Goal: Transaction & Acquisition: Purchase product/service

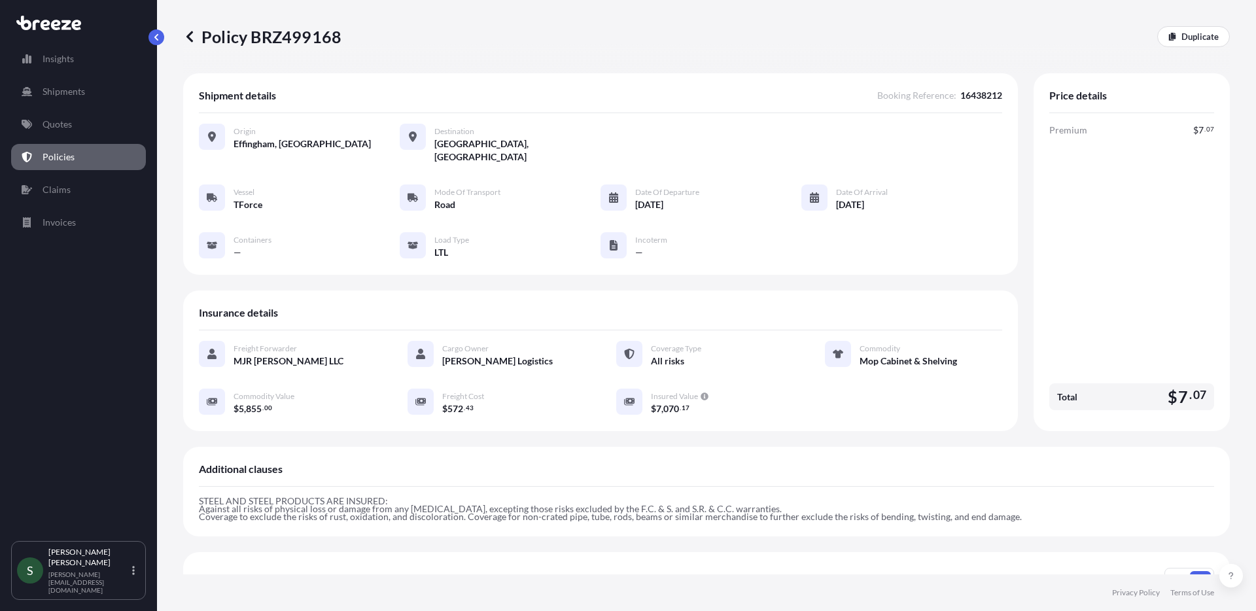
click at [69, 129] on p "Quotes" at bounding box center [57, 124] width 29 height 13
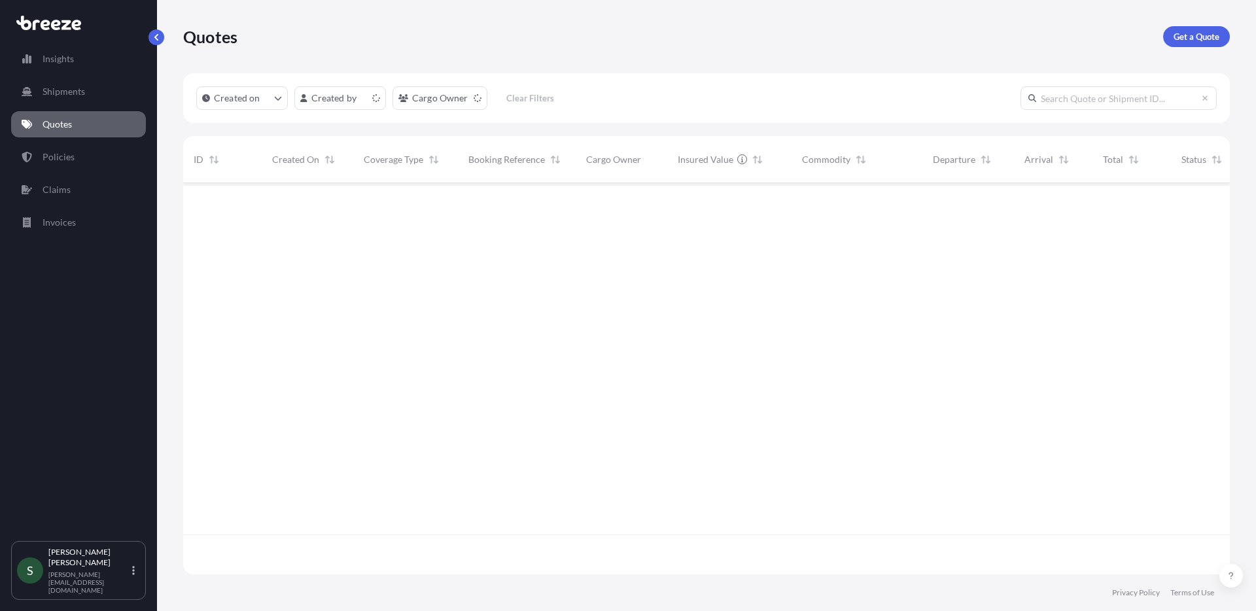
scroll to position [389, 1037]
click at [1197, 39] on p "Get a Quote" at bounding box center [1197, 36] width 46 height 13
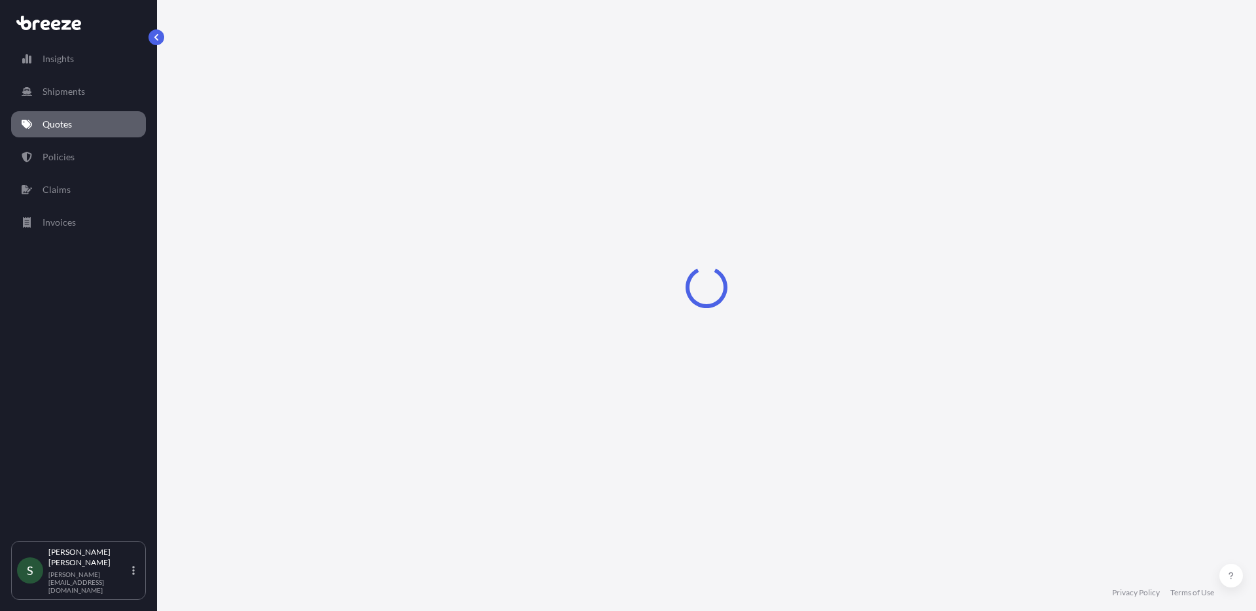
select select "Sea"
select select "1"
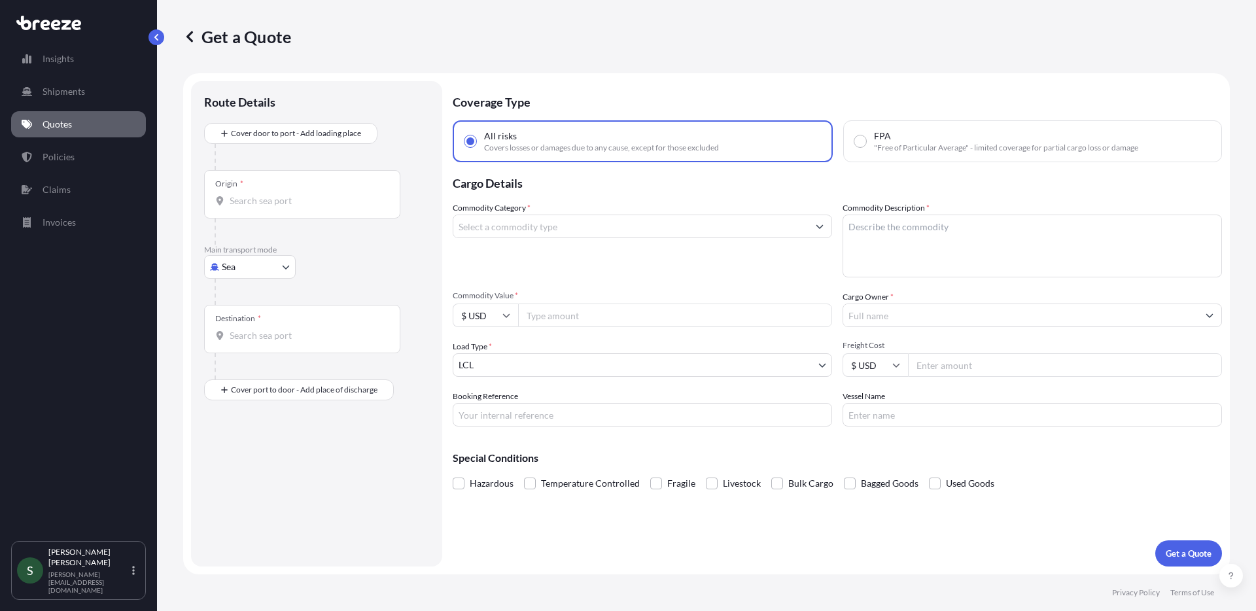
click at [244, 270] on body "Insights Shipments Quotes Policies Claims Invoices S [PERSON_NAME] [PERSON_NAME…" at bounding box center [628, 305] width 1256 height 611
click at [241, 343] on span "Road" at bounding box center [239, 348] width 21 height 13
select select "Road"
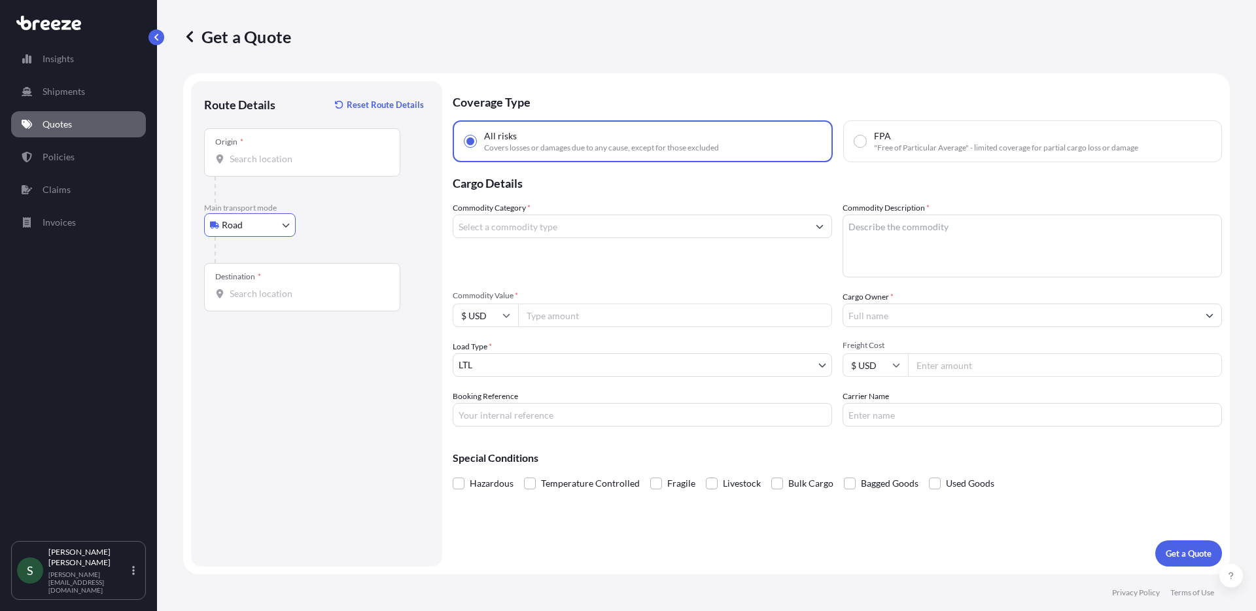
click at [279, 162] on input "Origin *" at bounding box center [307, 158] width 154 height 13
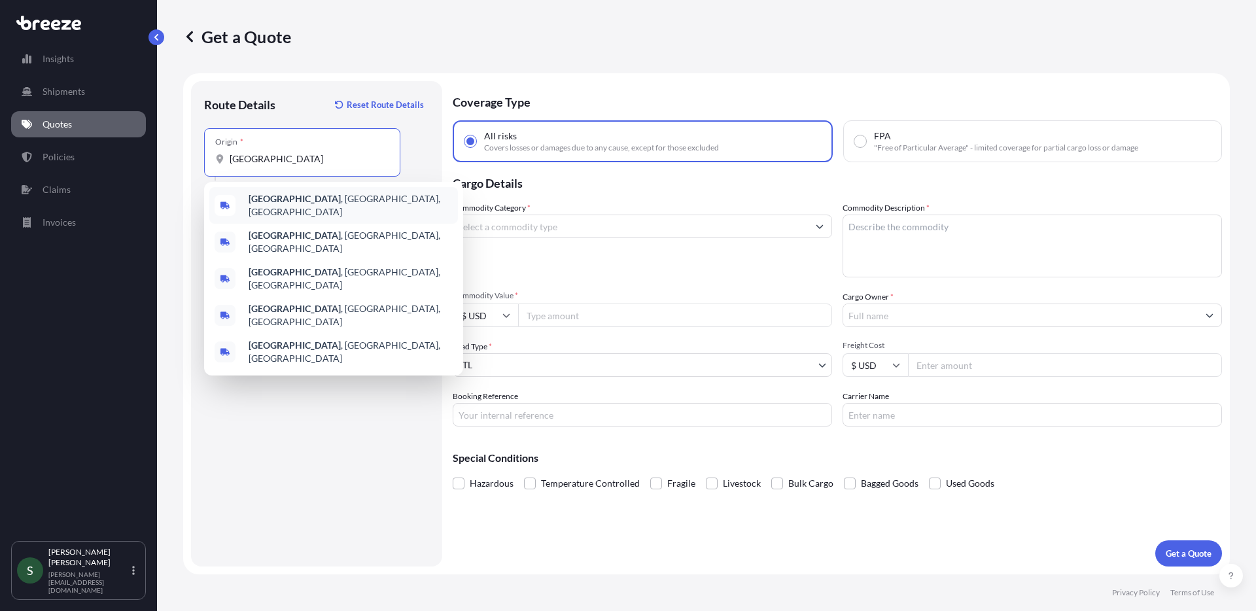
click at [346, 200] on div "[GEOGRAPHIC_DATA] , [GEOGRAPHIC_DATA], [GEOGRAPHIC_DATA]" at bounding box center [333, 205] width 249 height 37
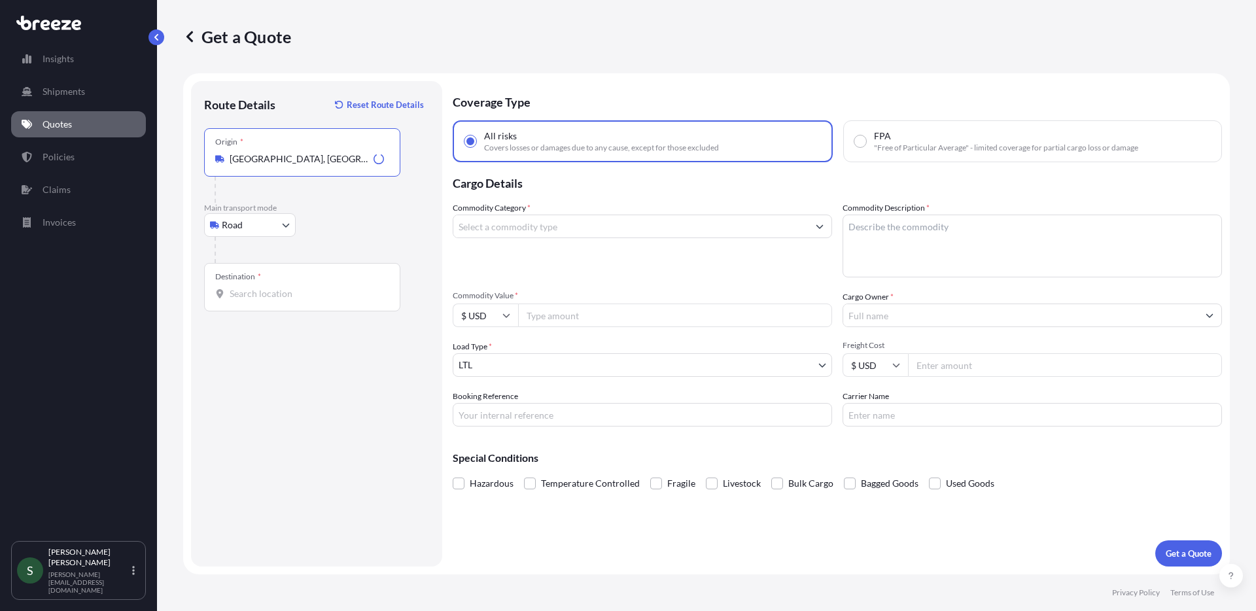
type input "[GEOGRAPHIC_DATA], [GEOGRAPHIC_DATA], [GEOGRAPHIC_DATA]"
click at [301, 290] on input "Destination *" at bounding box center [307, 293] width 154 height 13
click at [256, 294] on input "Destination * Please select a destination" at bounding box center [307, 293] width 154 height 13
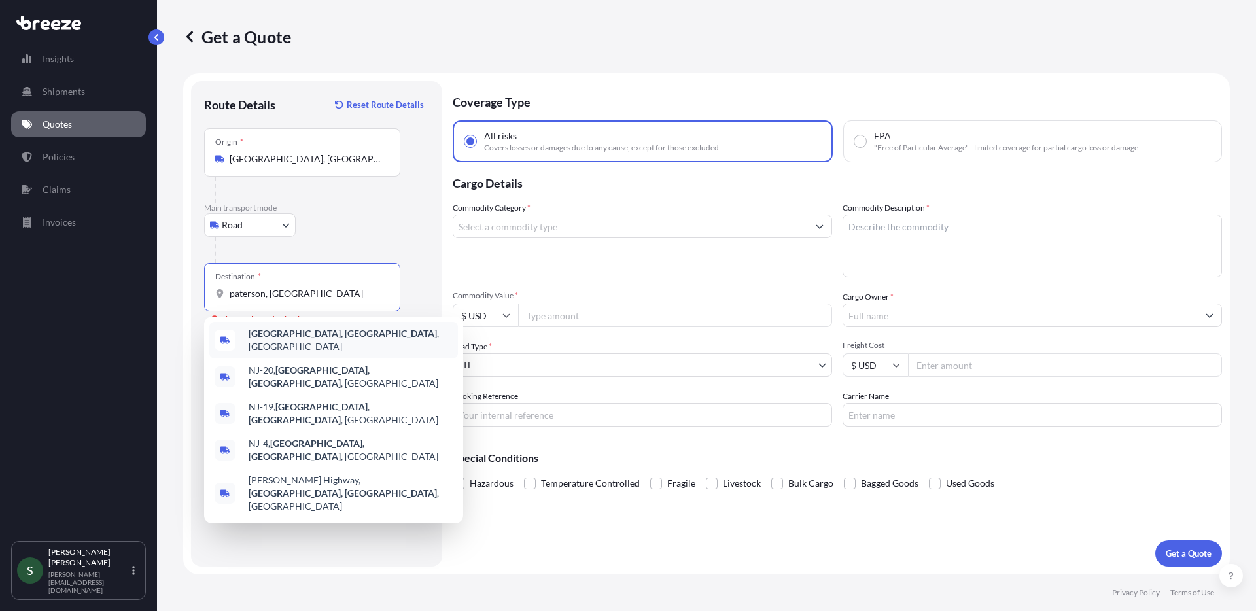
click at [330, 332] on div "[GEOGRAPHIC_DATA], [GEOGRAPHIC_DATA] , [GEOGRAPHIC_DATA]" at bounding box center [333, 340] width 249 height 37
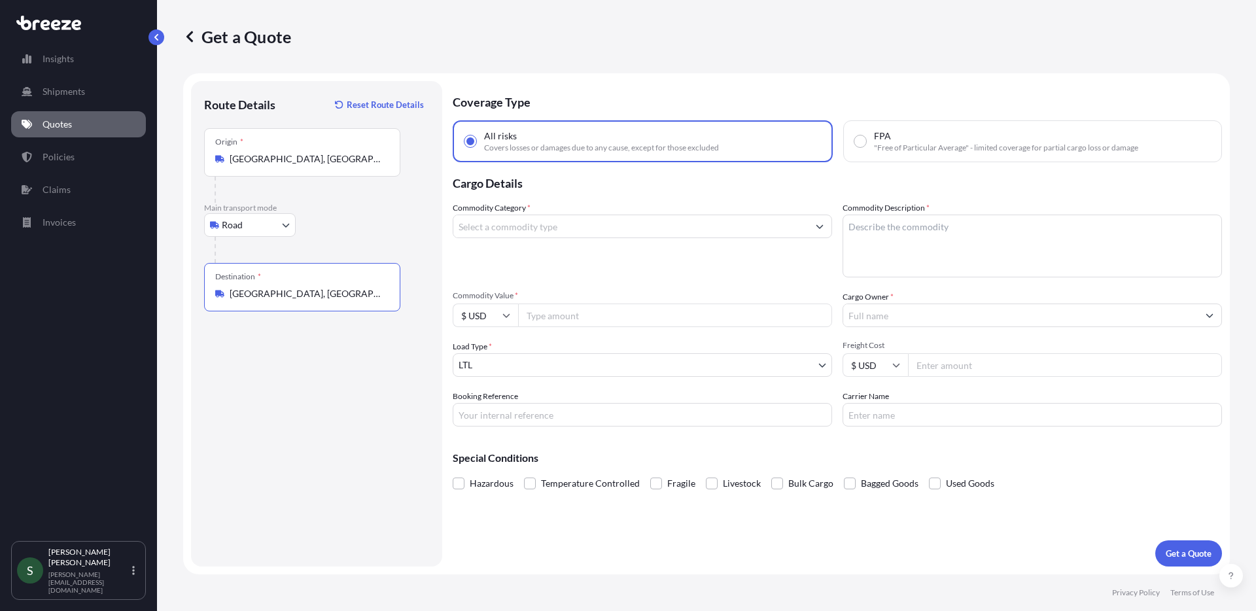
type input "[GEOGRAPHIC_DATA], [GEOGRAPHIC_DATA], [GEOGRAPHIC_DATA]"
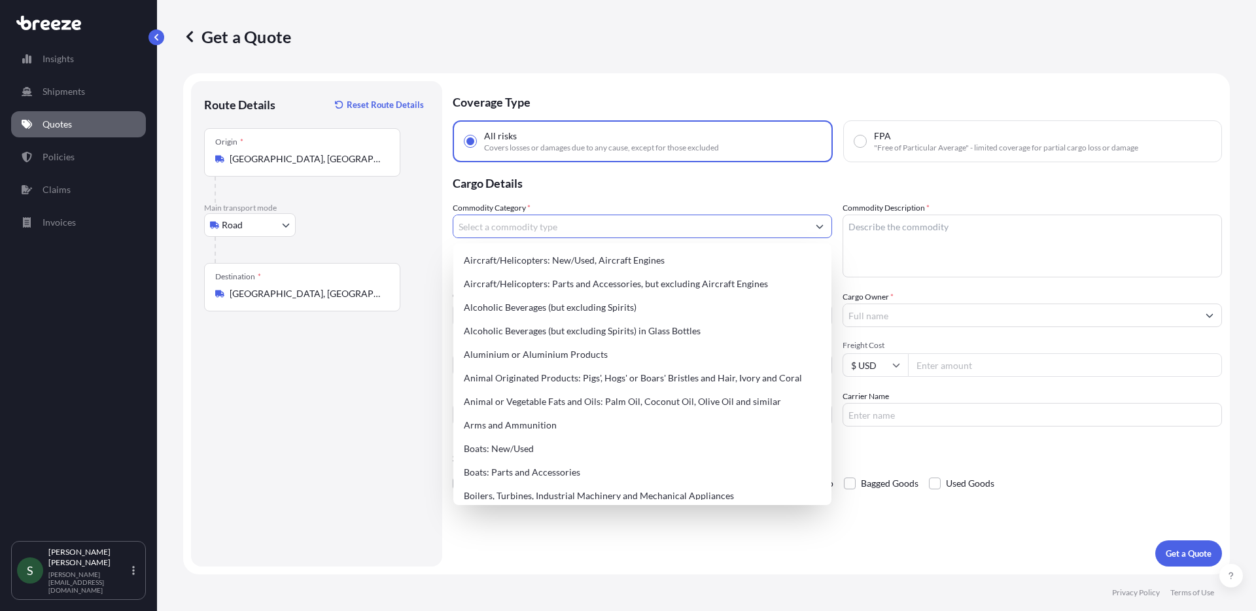
click at [530, 229] on input "Commodity Category *" at bounding box center [630, 227] width 355 height 24
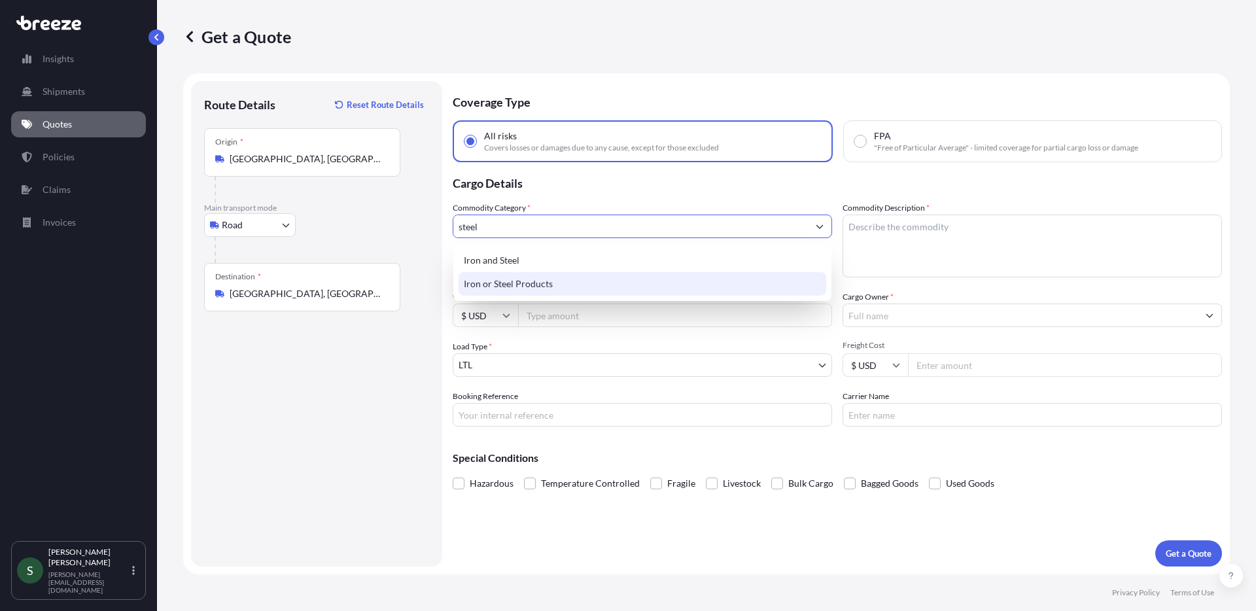
click at [611, 282] on div "Iron or Steel Products" at bounding box center [643, 284] width 368 height 24
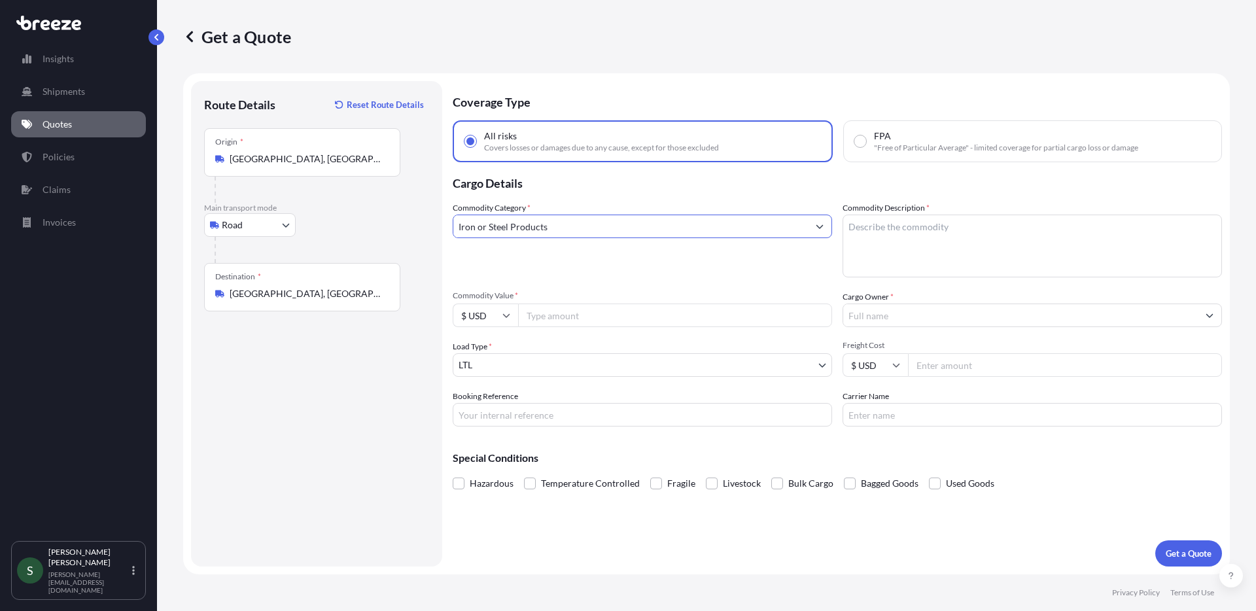
type input "Iron or Steel Products"
click at [883, 239] on textarea "Commodity Description *" at bounding box center [1032, 246] width 379 height 63
type textarea "Hood Vents"
click at [668, 317] on input "Commodity Value *" at bounding box center [675, 316] width 314 height 24
type input "3100"
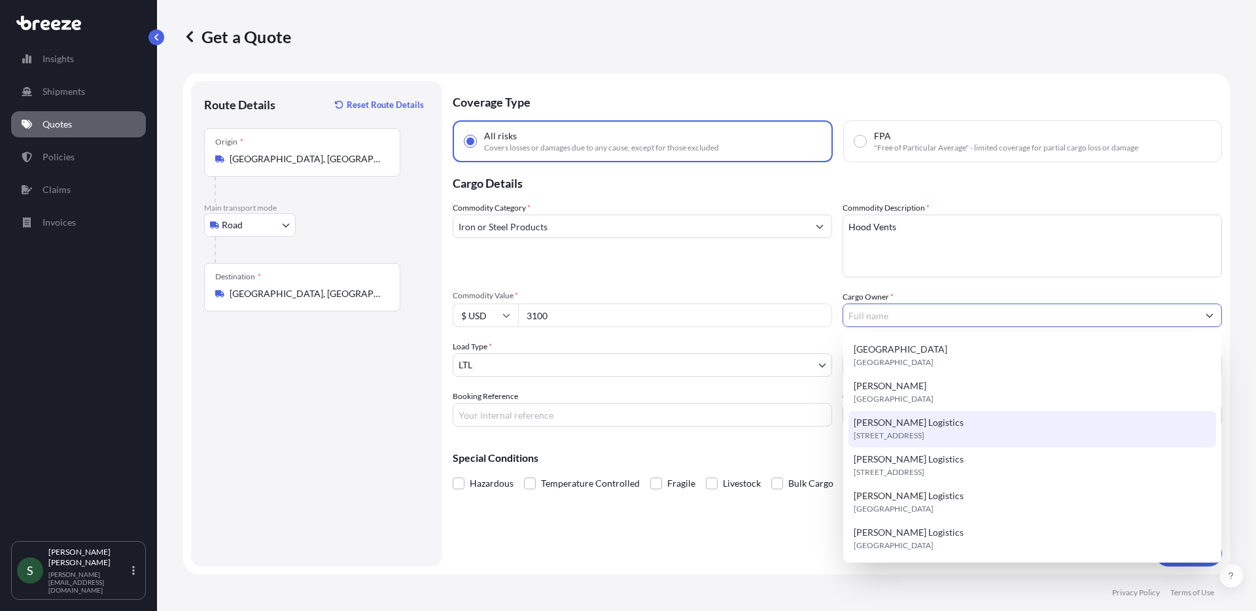
click at [885, 431] on span "[STREET_ADDRESS]" at bounding box center [889, 435] width 71 height 13
type input "[PERSON_NAME] Logistics"
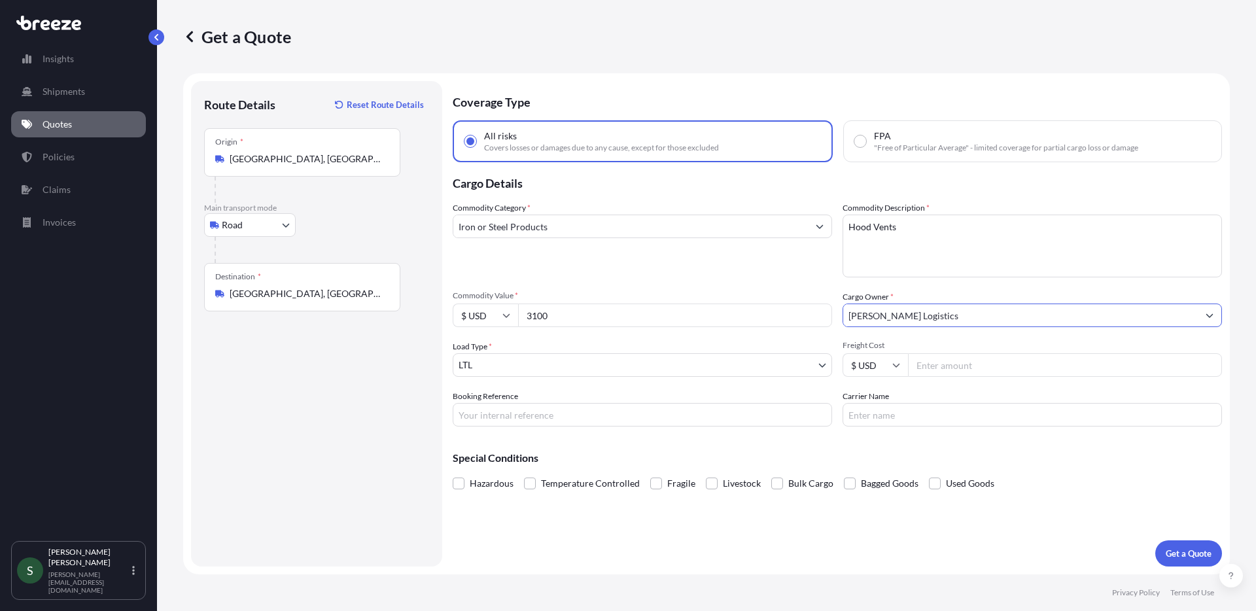
click at [988, 355] on input "Freight Cost" at bounding box center [1065, 365] width 314 height 24
type input "654.00"
click at [948, 408] on input "Carrier Name" at bounding box center [1032, 415] width 379 height 24
type input "[PERSON_NAME]"
click at [627, 547] on div "Coverage Type All risks Covers losses or damages due to any cause, except for t…" at bounding box center [837, 323] width 769 height 485
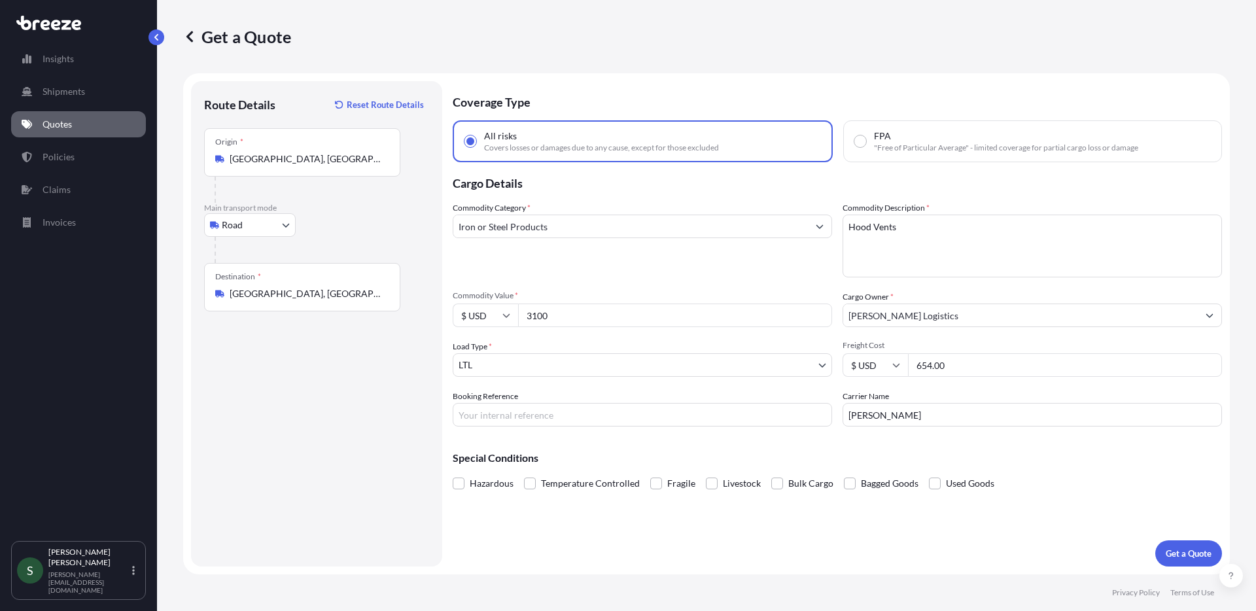
click at [584, 402] on div "Booking Reference" at bounding box center [642, 408] width 379 height 37
click at [652, 414] on input "Booking Reference" at bounding box center [642, 415] width 379 height 24
paste input "16439765"
type input "16439765"
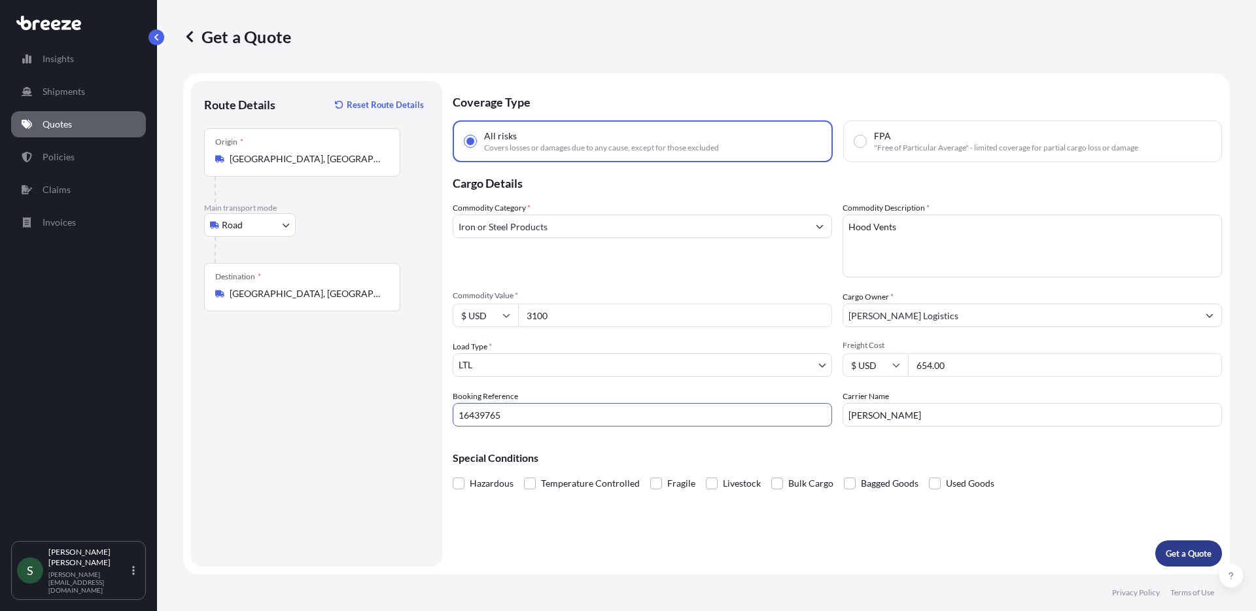
click at [1191, 555] on p "Get a Quote" at bounding box center [1189, 553] width 46 height 13
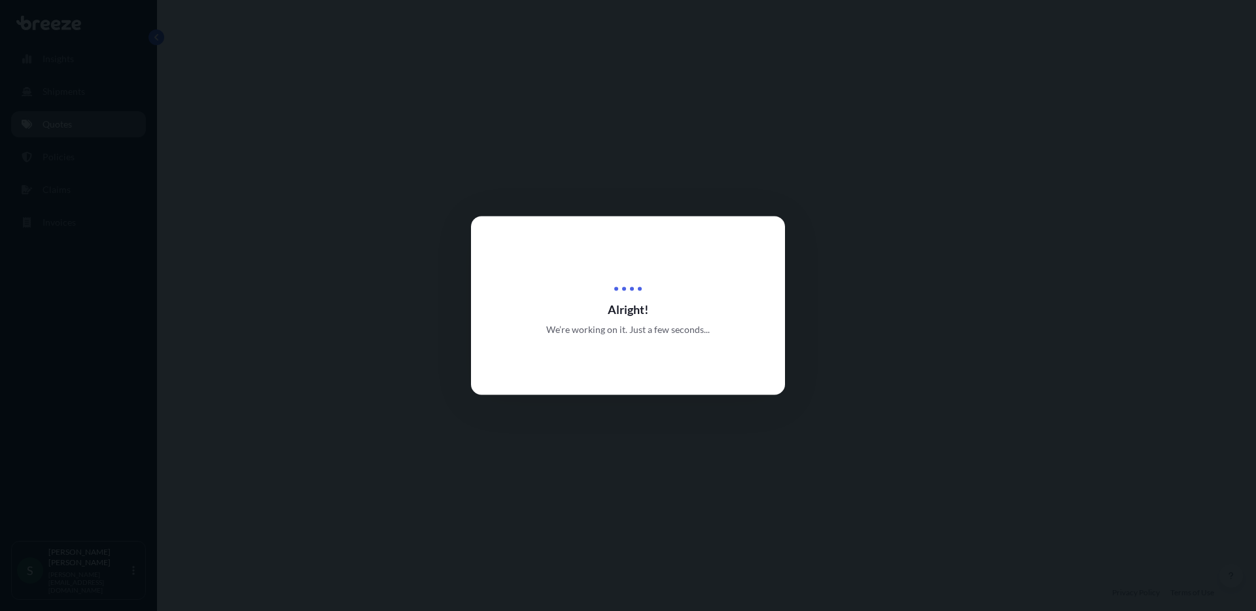
select select "Road"
select select "1"
